Goal: Information Seeking & Learning: Learn about a topic

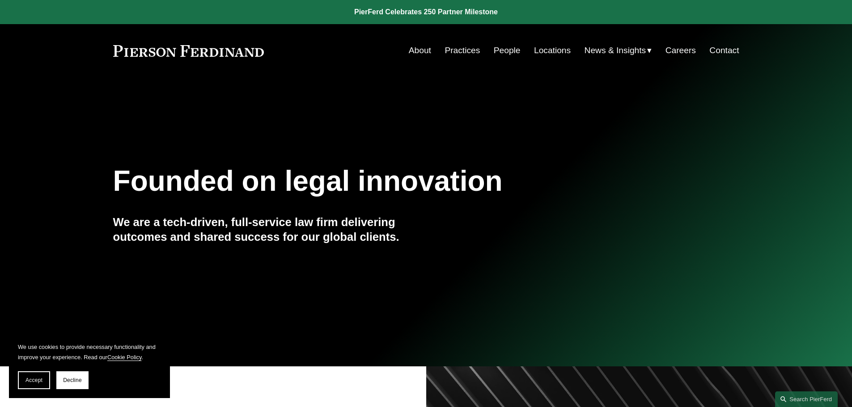
click at [494, 54] on link "People" at bounding box center [507, 50] width 27 height 17
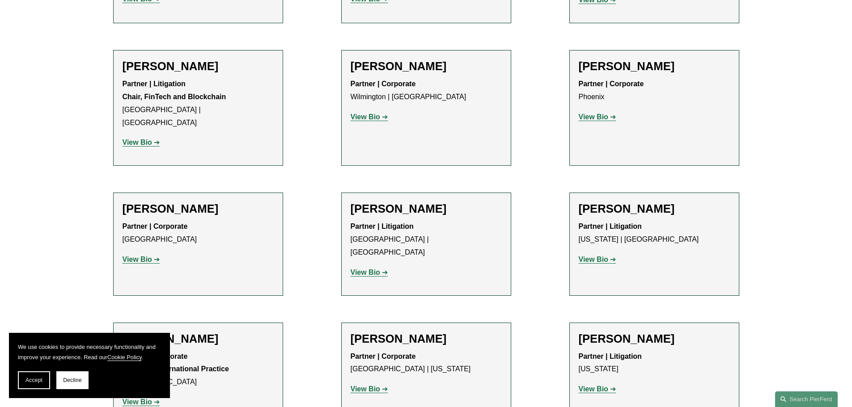
scroll to position [5851, 0]
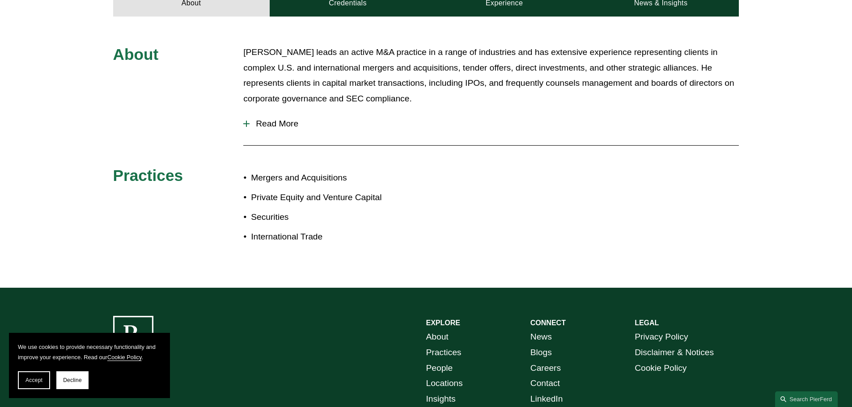
scroll to position [402, 0]
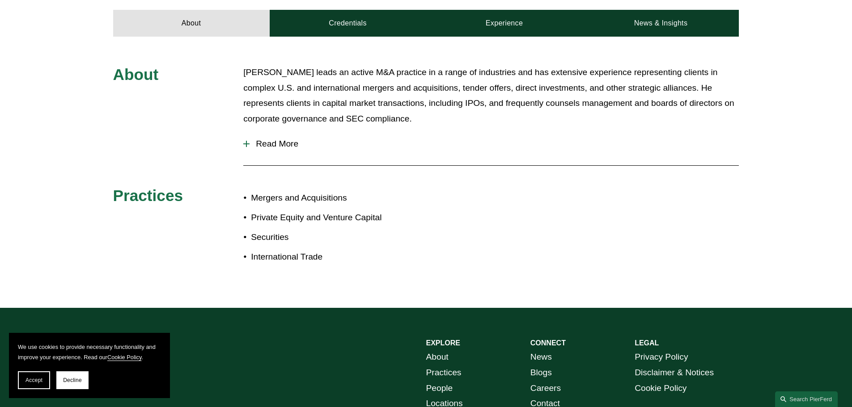
click at [279, 145] on span "Read More" at bounding box center [493, 144] width 489 height 10
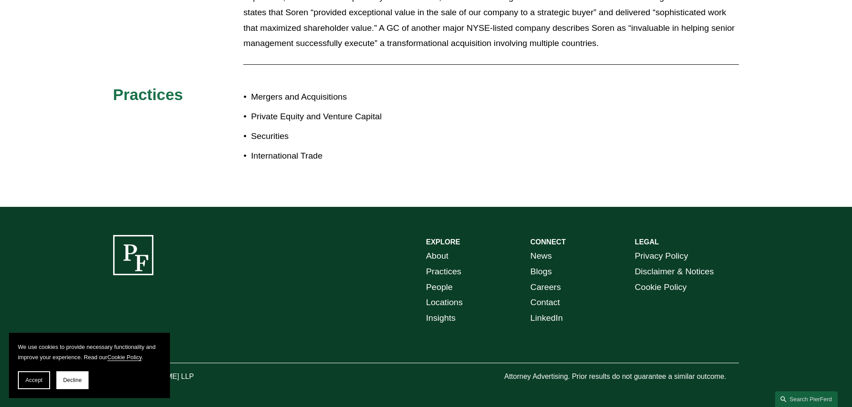
scroll to position [703, 0]
